Goal: Navigation & Orientation: Find specific page/section

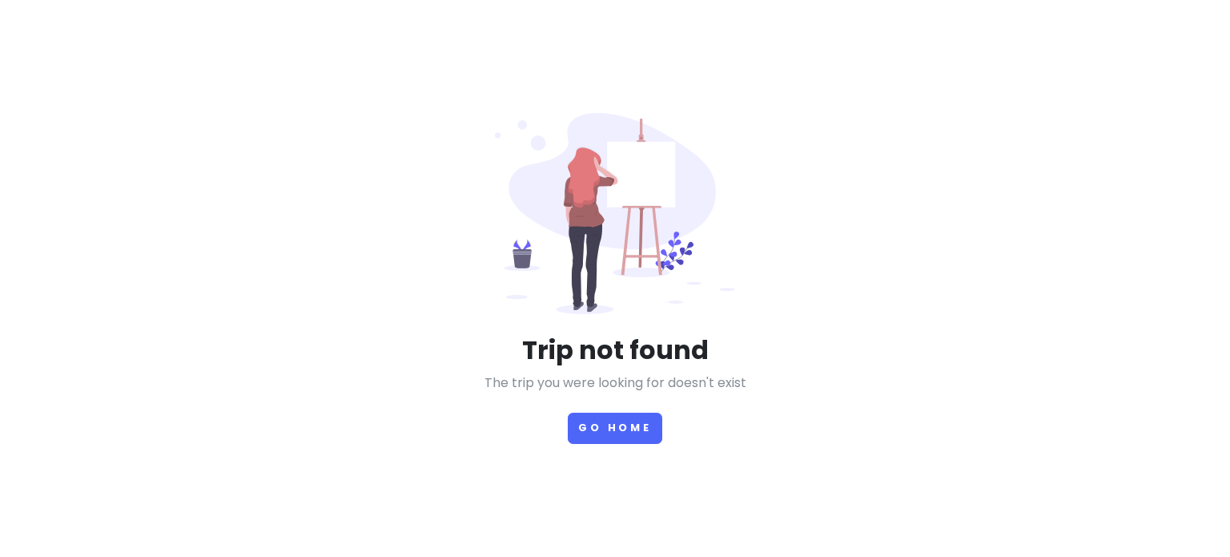
click at [637, 392] on p "The trip you were looking for doesn't exist" at bounding box center [615, 382] width 591 height 21
click at [601, 434] on button "Go Home" at bounding box center [615, 427] width 95 height 31
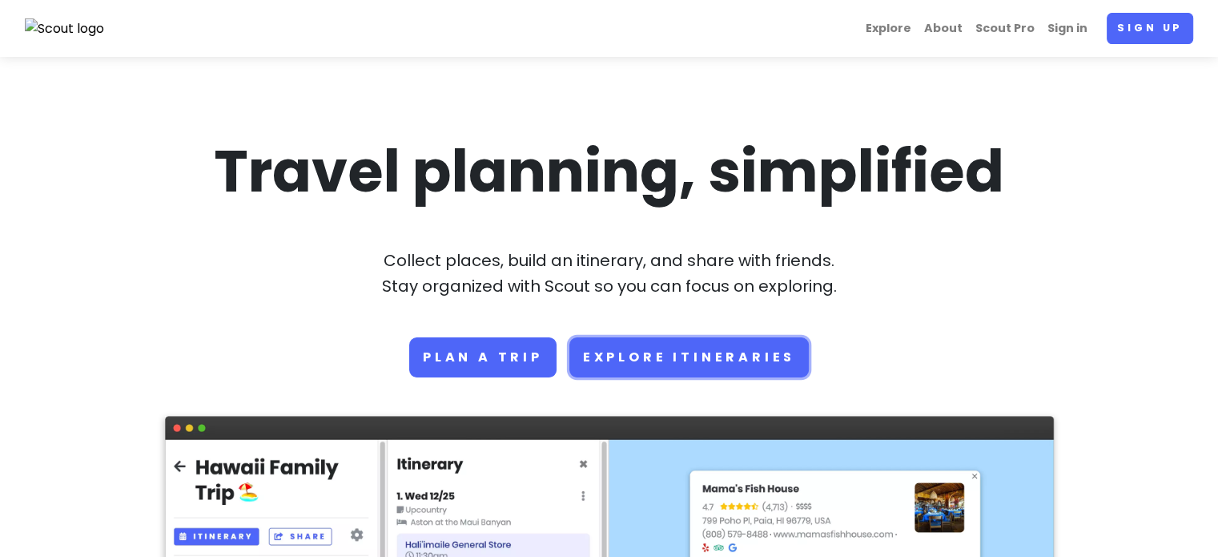
click at [627, 355] on link "Explore Itineraries" at bounding box center [688, 357] width 239 height 40
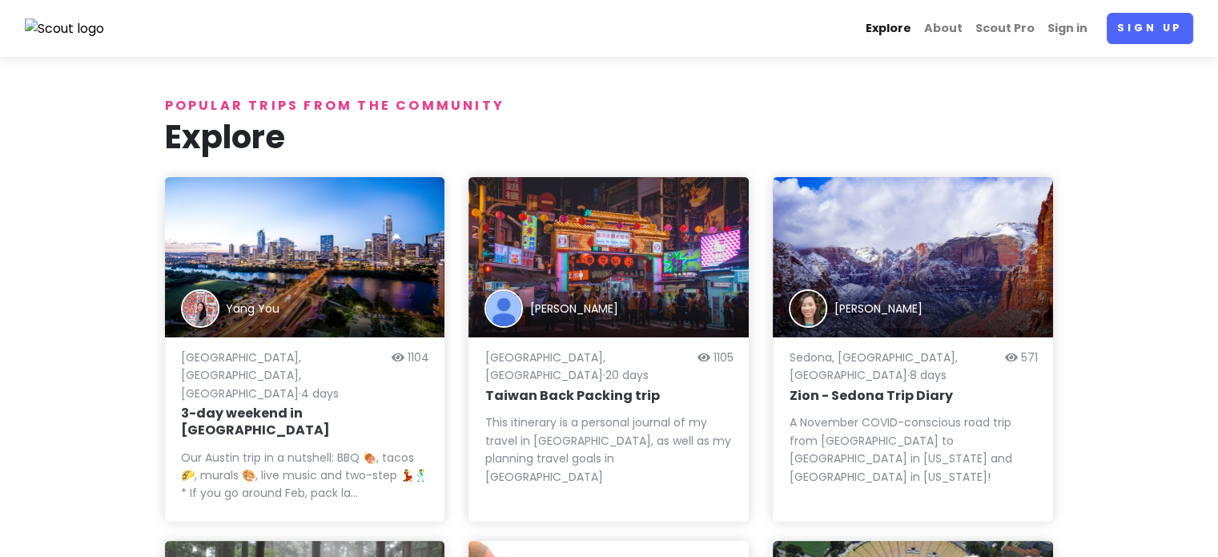
click at [899, 32] on link "Explore" at bounding box center [888, 28] width 58 height 31
click at [899, 30] on link "Explore" at bounding box center [888, 28] width 58 height 31
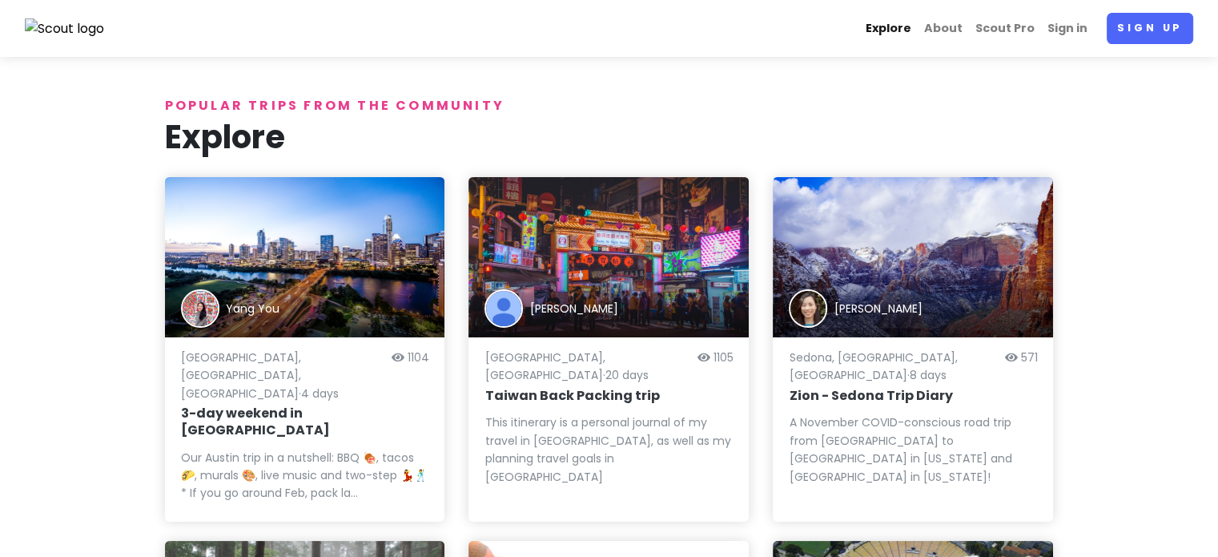
click at [899, 30] on link "Explore" at bounding box center [888, 28] width 58 height 31
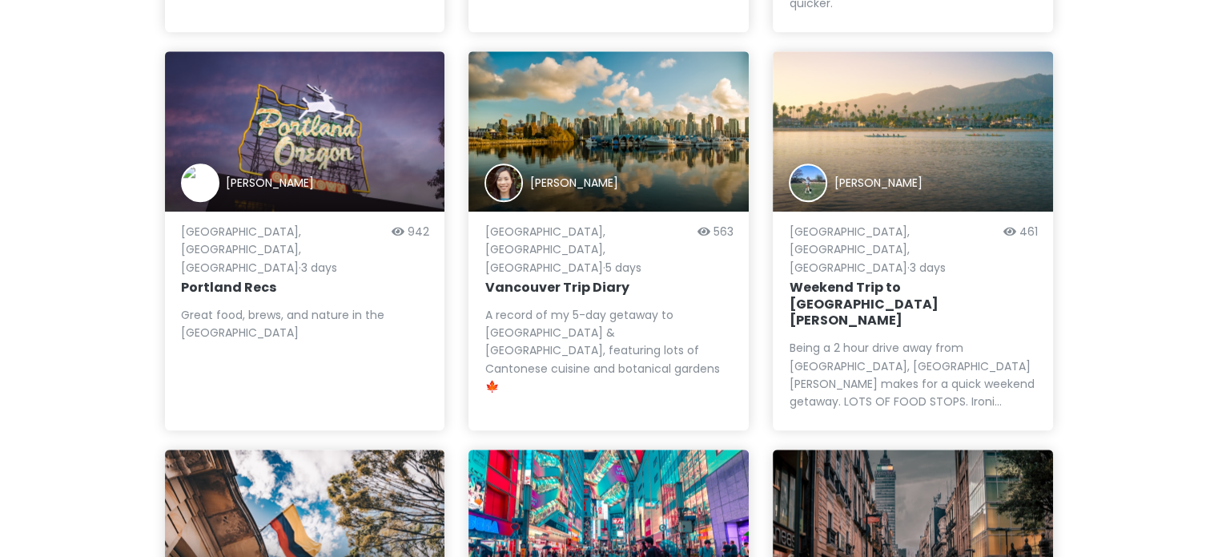
scroll to position [1581, 0]
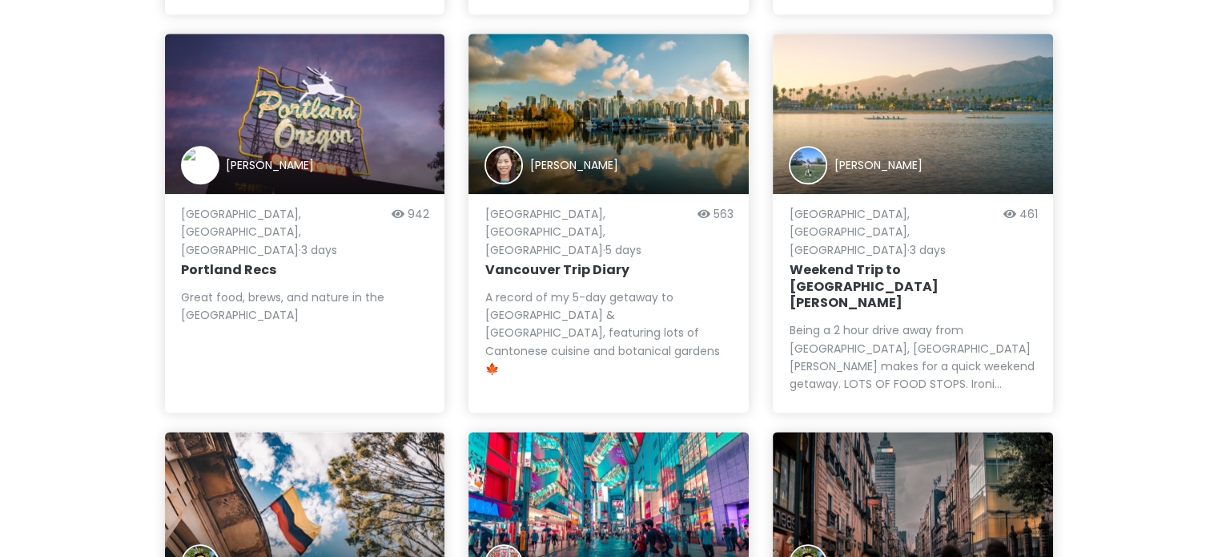
drag, startPoint x: 905, startPoint y: 15, endPoint x: 1124, endPoint y: 122, distance: 243.9
drag, startPoint x: 1127, startPoint y: 0, endPoint x: 625, endPoint y: 143, distance: 522.0
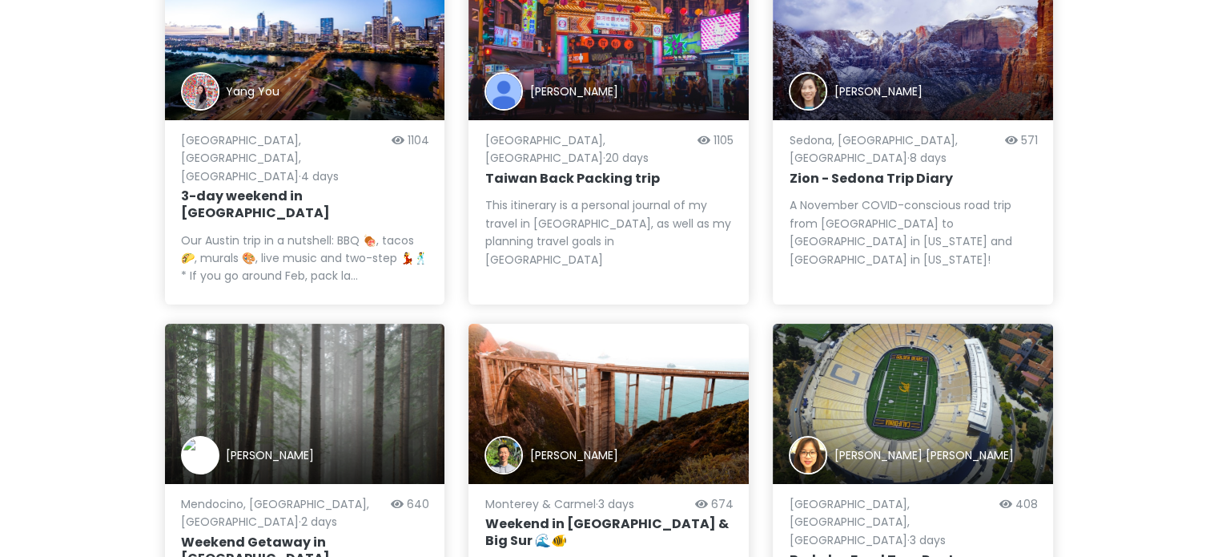
scroll to position [0, 0]
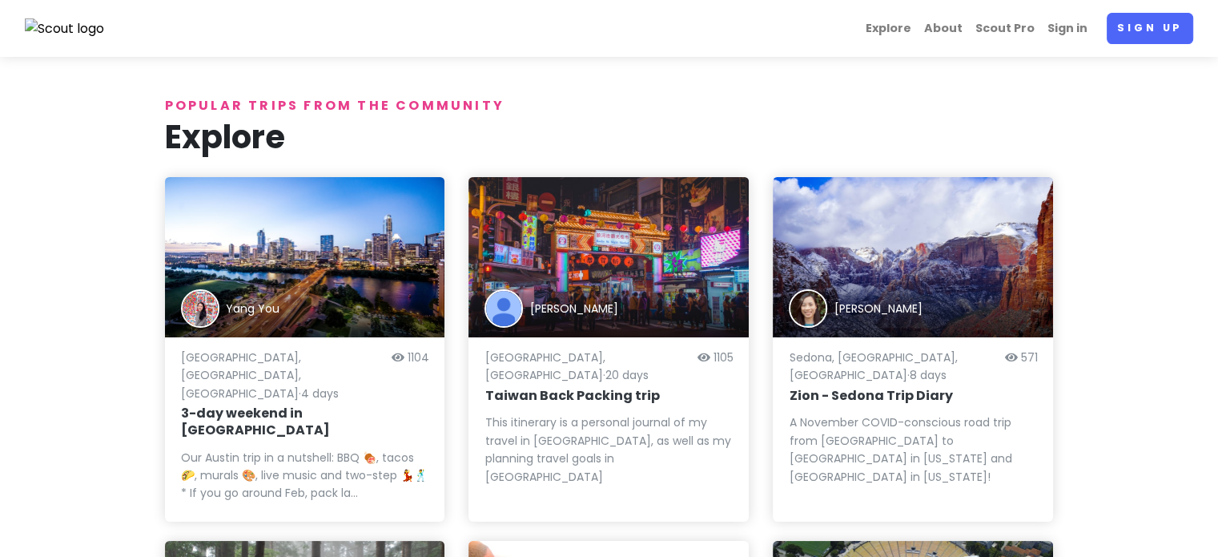
click at [908, 111] on p "Popular trips from the community" at bounding box center [609, 105] width 889 height 21
